Goal: Check status: Check status

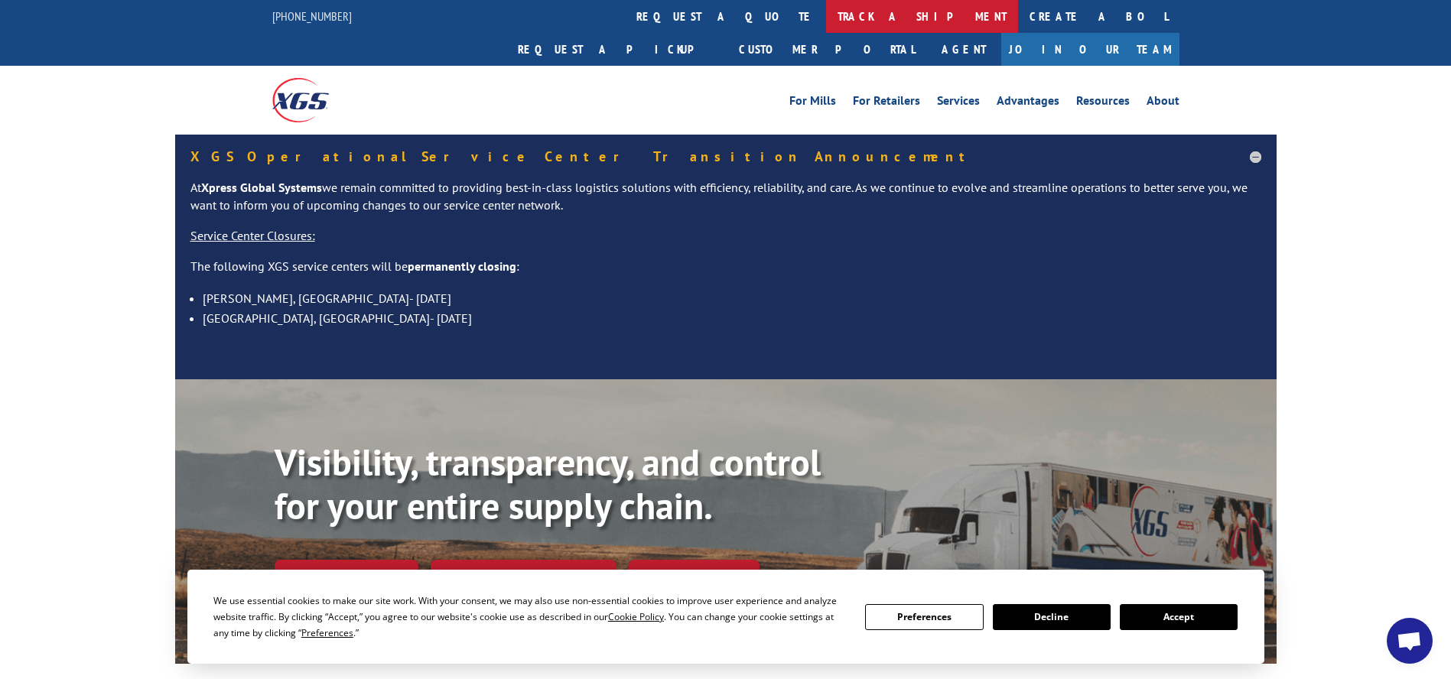
click at [826, 13] on link "track a shipment" at bounding box center [922, 16] width 192 height 33
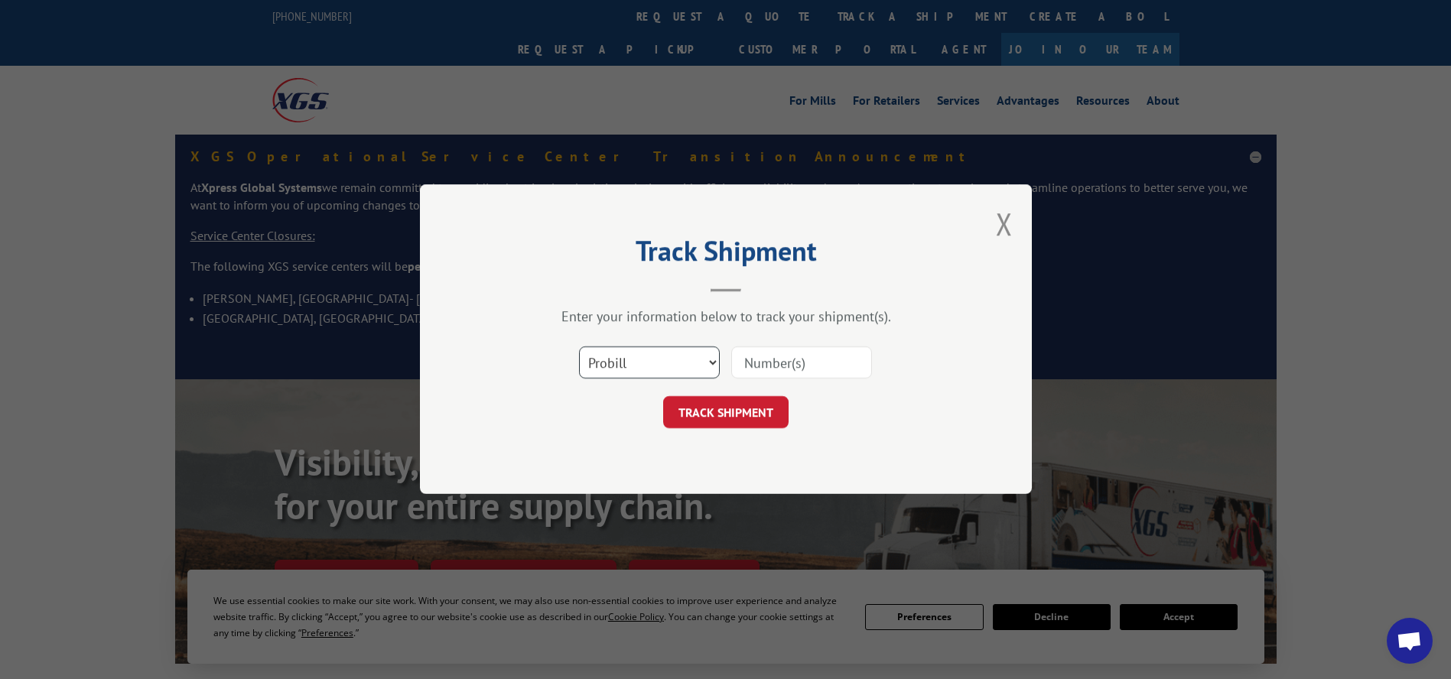
click at [643, 357] on select "Select category... Probill BOL PO" at bounding box center [649, 363] width 141 height 32
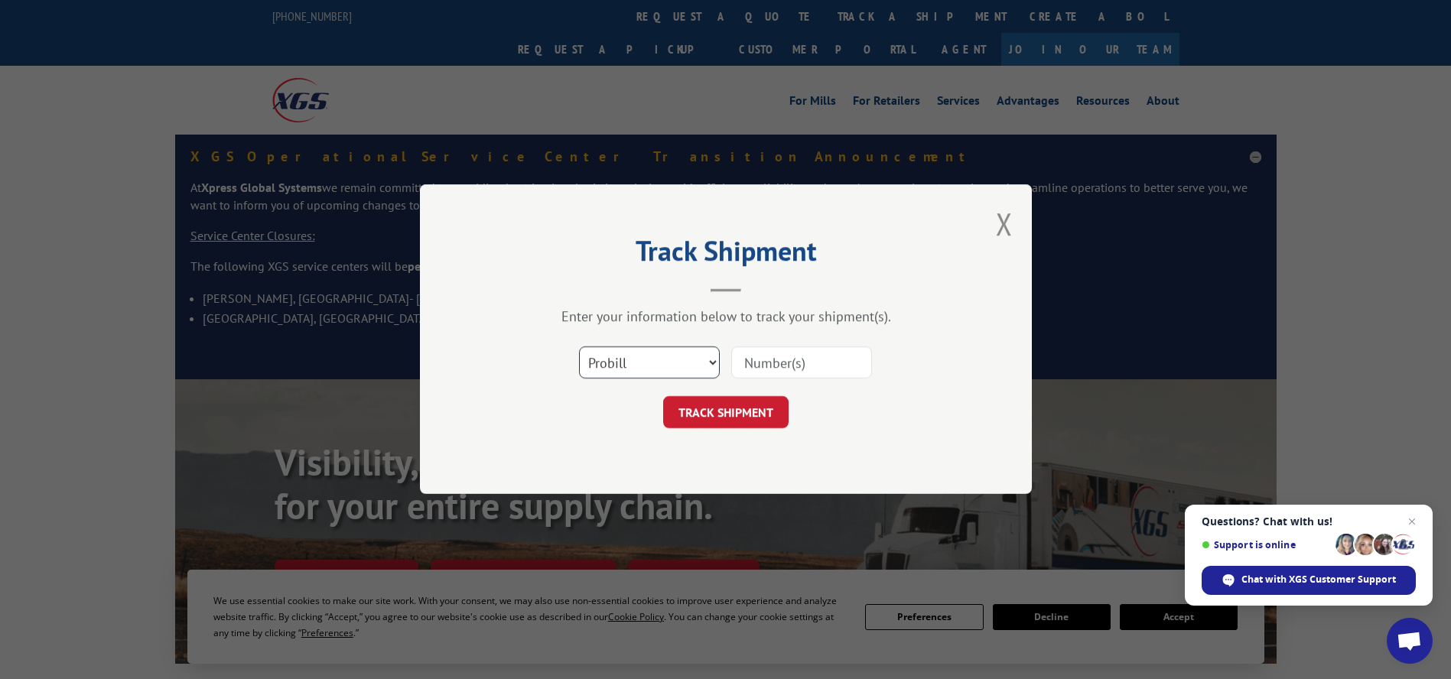
select select "bol"
click at [579, 347] on select "Select category... Probill BOL PO" at bounding box center [649, 363] width 141 height 32
click at [757, 363] on input at bounding box center [801, 363] width 141 height 32
paste input "5161170"
type input "5161170"
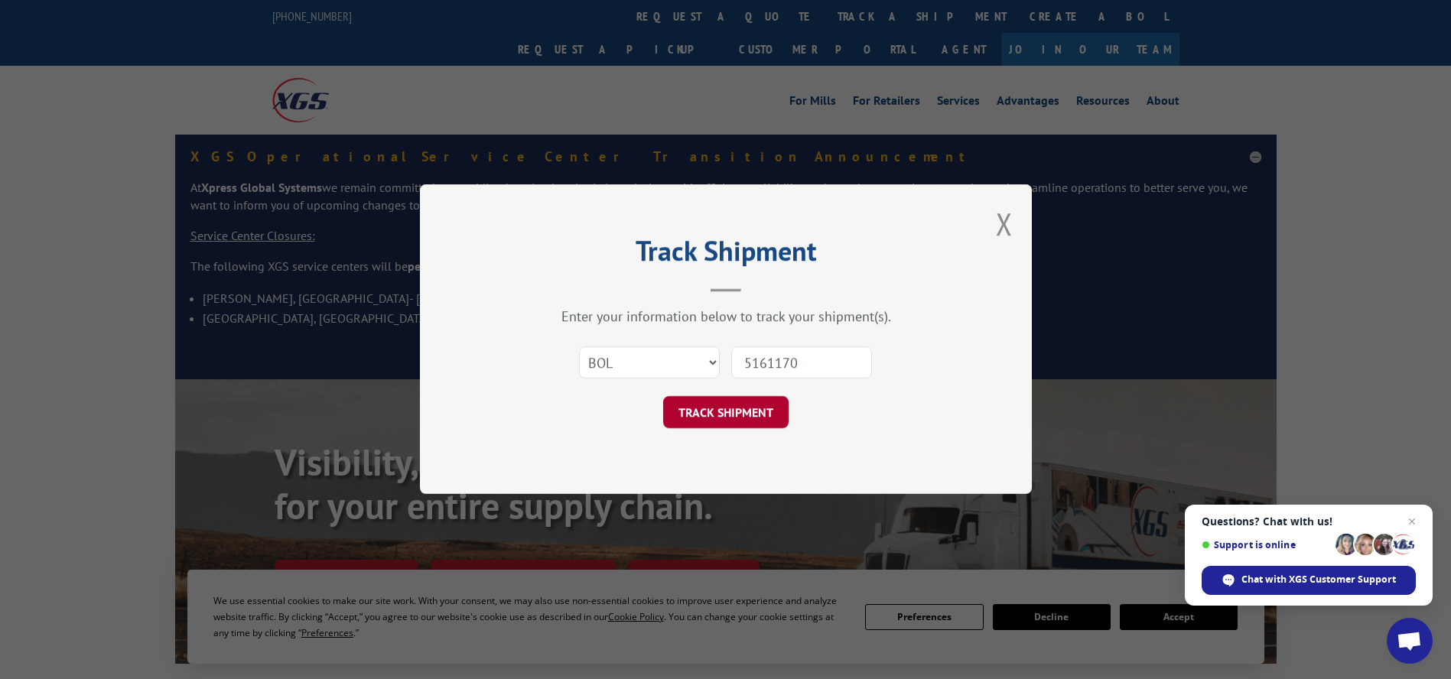
click at [747, 411] on button "TRACK SHIPMENT" at bounding box center [725, 413] width 125 height 32
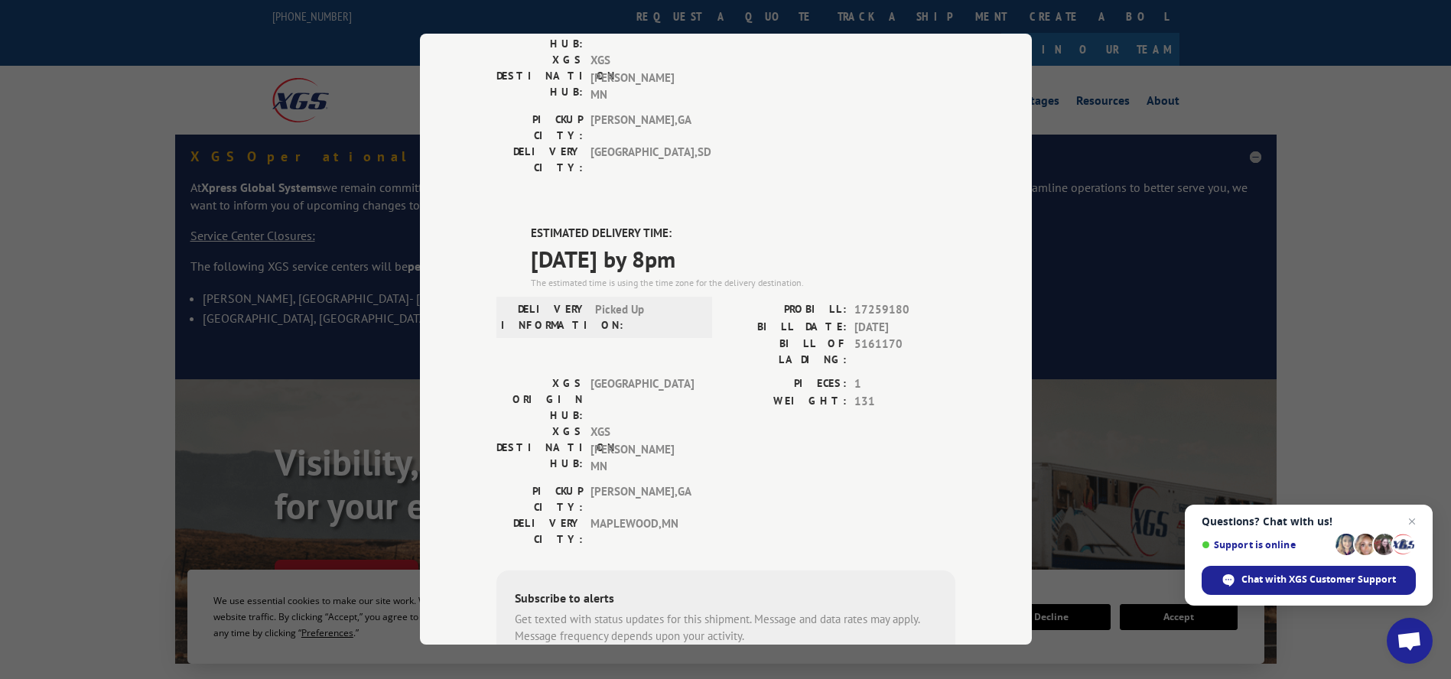
scroll to position [246, 0]
